Goal: Information Seeking & Learning: Learn about a topic

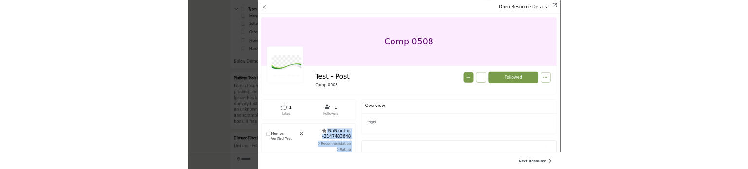
scroll to position [97, 0]
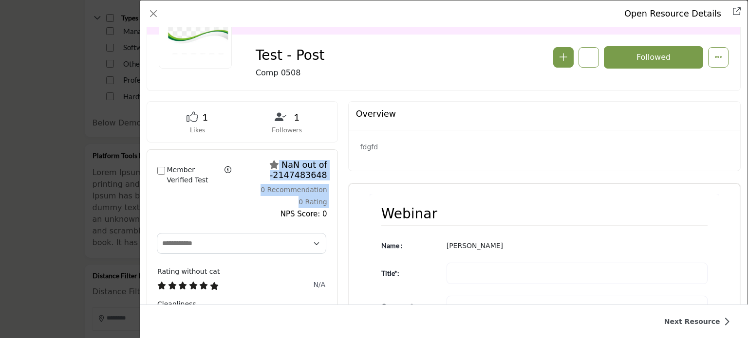
click at [225, 218] on div "Member Verified Test Filter ratings by members only (removes the suppliers' rat…" at bounding box center [242, 190] width 190 height 81
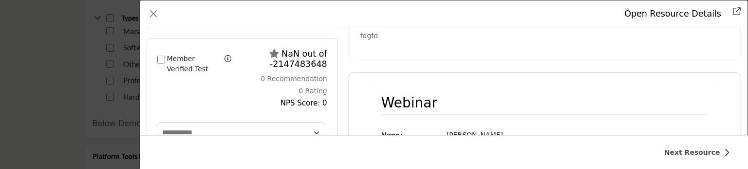
scroll to position [146, 0]
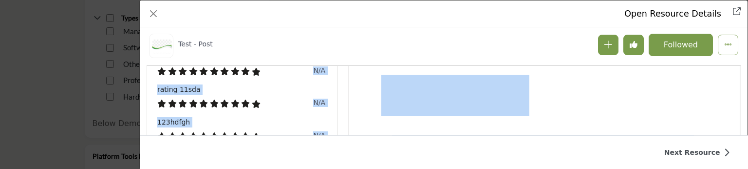
drag, startPoint x: 152, startPoint y: 105, endPoint x: 223, endPoint y: 141, distance: 79.3
click at [223, 135] on div "Open Resource Details Test - Post Follow Followed" at bounding box center [444, 67] width 608 height 135
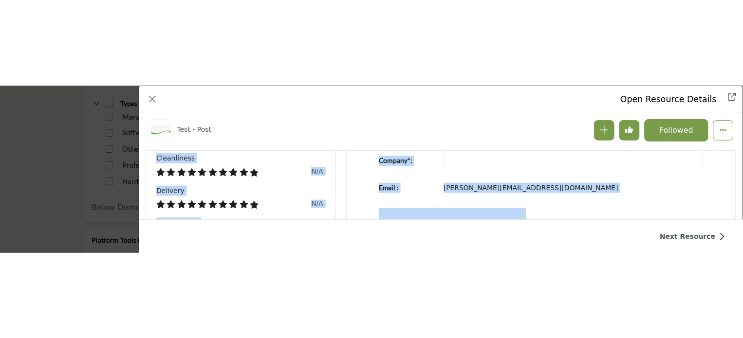
scroll to position [368, 0]
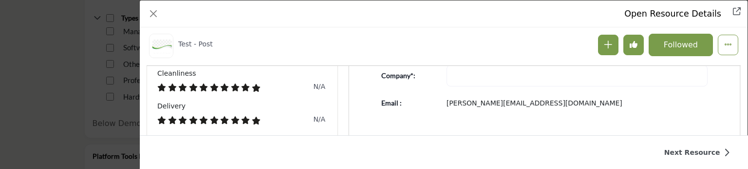
click at [82, 21] on div "Open Resource Details Test - Post Follow Followed" at bounding box center [374, 84] width 748 height 169
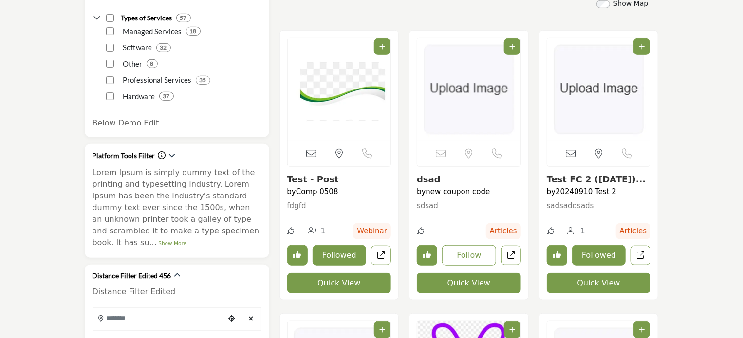
scroll to position [0, 0]
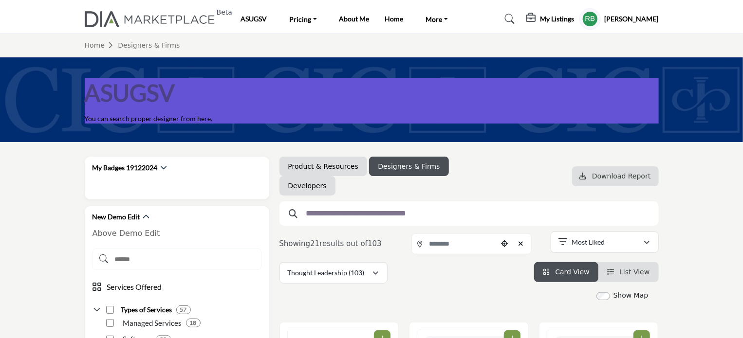
click at [634, 15] on h5 "[PERSON_NAME]" at bounding box center [632, 19] width 54 height 10
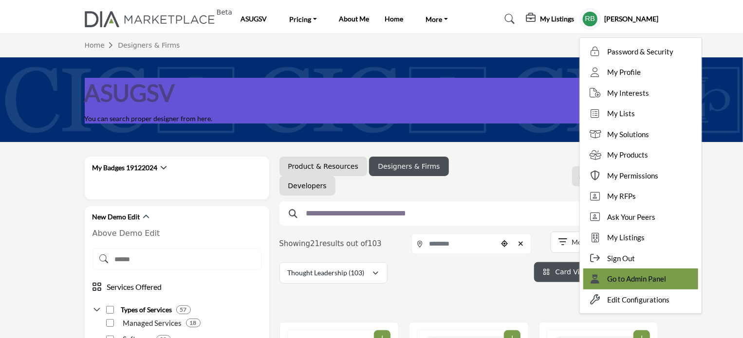
click at [659, 276] on span "Go to Admin Panel" at bounding box center [637, 279] width 59 height 11
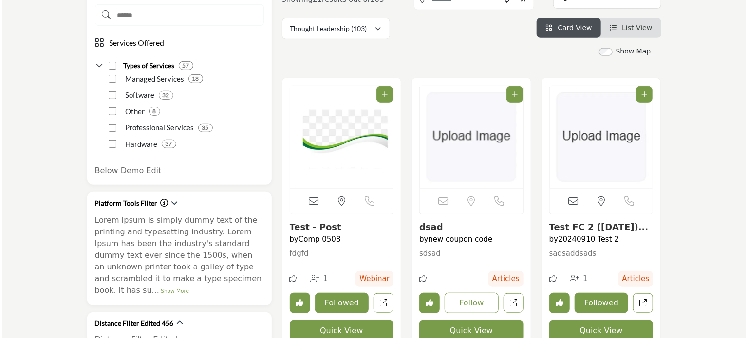
scroll to position [292, 0]
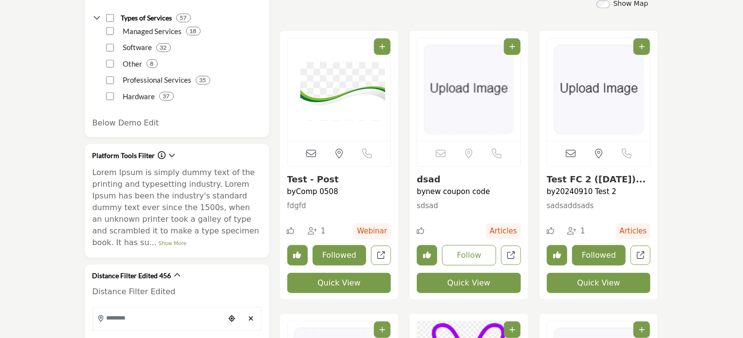
click at [337, 281] on button "Quick View" at bounding box center [339, 283] width 104 height 20
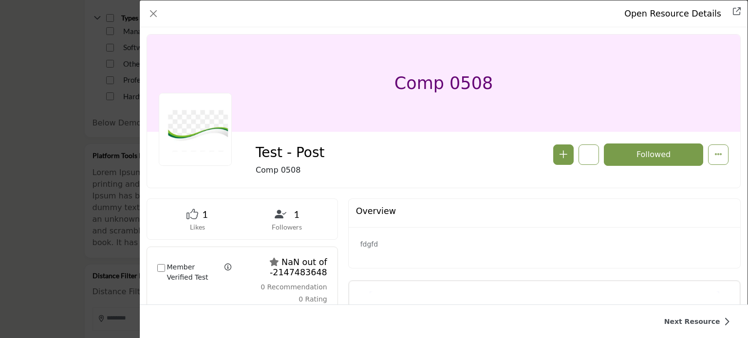
click at [74, 130] on div "Open Resource Details Test - Post Follow Followed" at bounding box center [374, 169] width 748 height 338
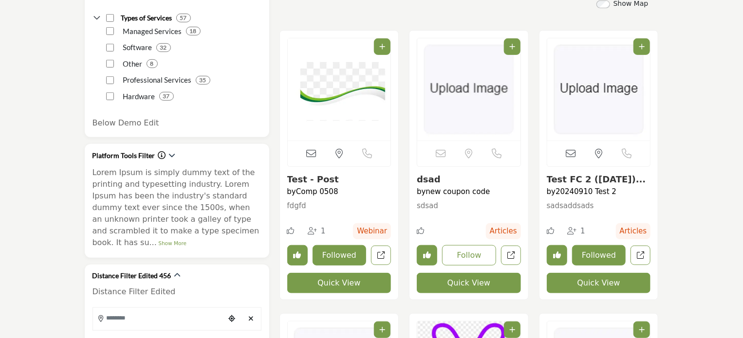
click at [352, 283] on button "Quick View" at bounding box center [339, 283] width 104 height 20
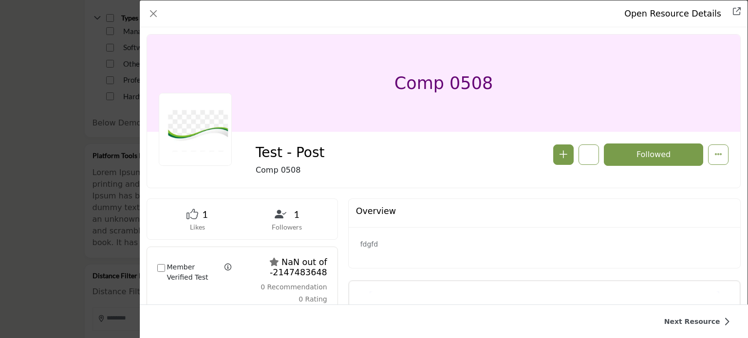
click at [190, 214] on icon "Company Data Modal" at bounding box center [193, 214] width 12 height 12
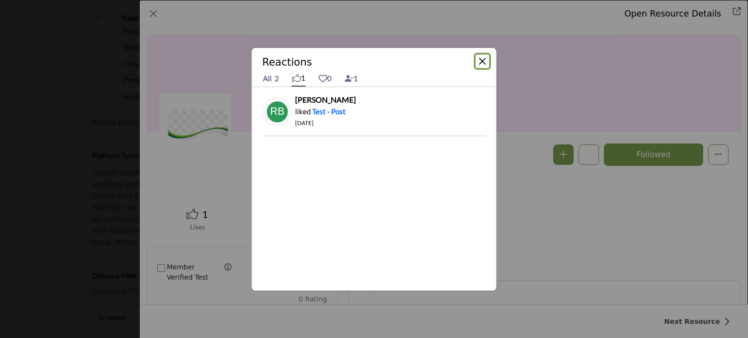
click at [487, 66] on button "Close" at bounding box center [483, 62] width 14 height 14
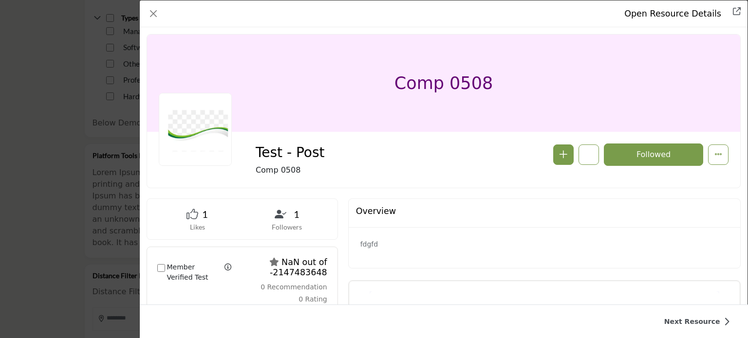
click at [197, 226] on p "Likes" at bounding box center [197, 228] width 76 height 10
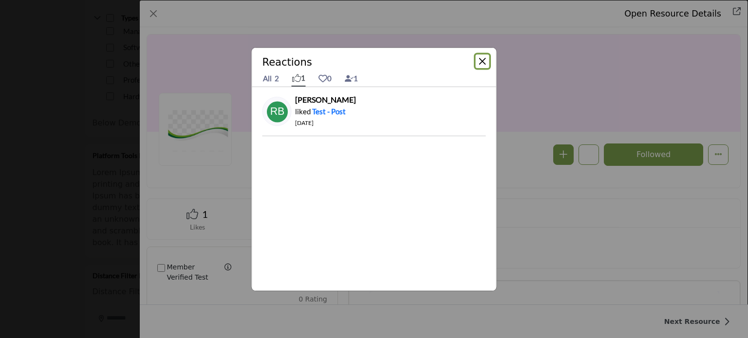
click at [484, 60] on button "Close" at bounding box center [483, 62] width 14 height 14
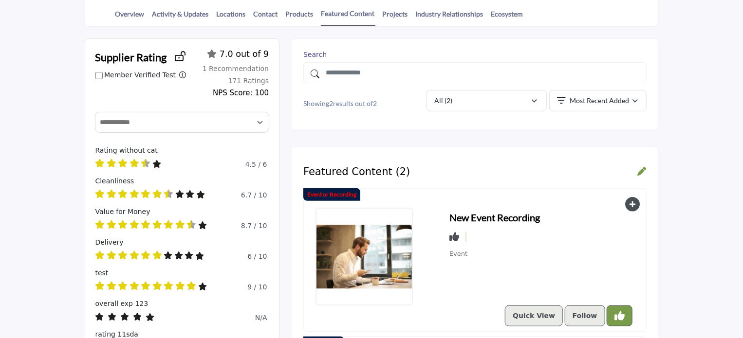
scroll to position [244, 0]
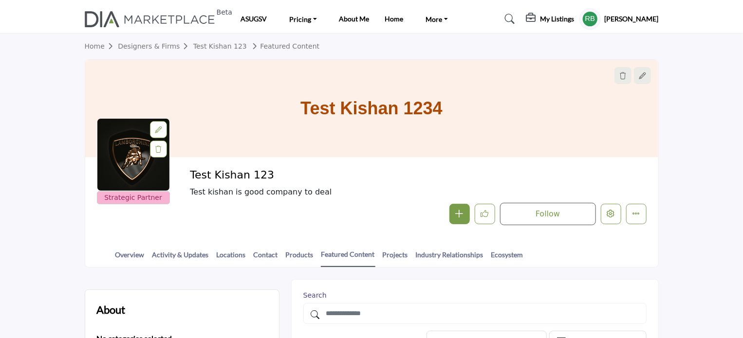
drag, startPoint x: 0, startPoint y: 0, endPoint x: 405, endPoint y: 50, distance: 407.8
click at [405, 50] on div "Home Designers & Firms Test Kishan 123 Featured Content" at bounding box center [372, 47] width 574 height 26
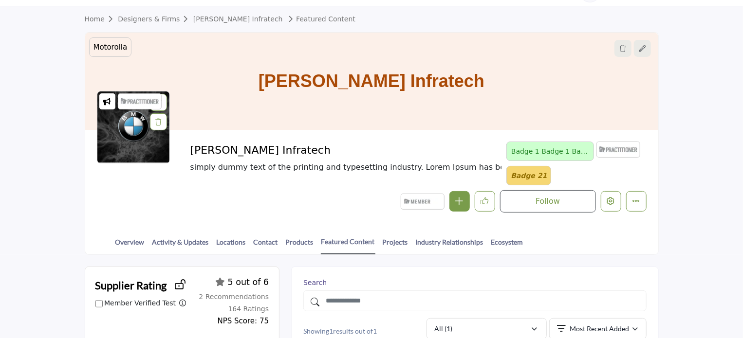
scroll to position [49, 0]
